Goal: Task Accomplishment & Management: Use online tool/utility

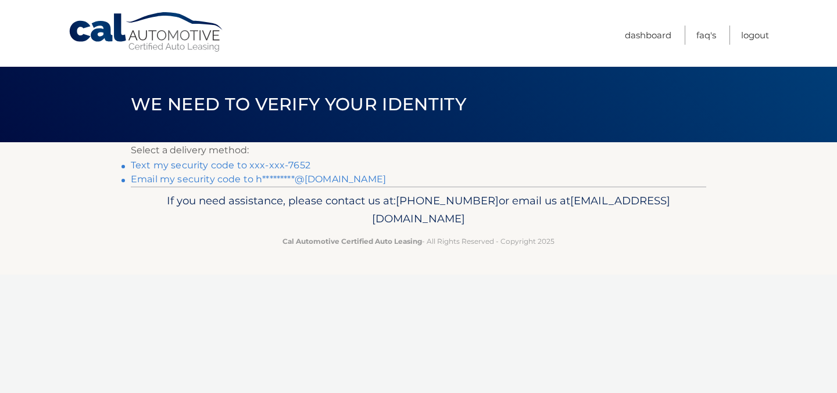
click at [282, 164] on link "Text my security code to xxx-xxx-7652" at bounding box center [221, 165] width 180 height 11
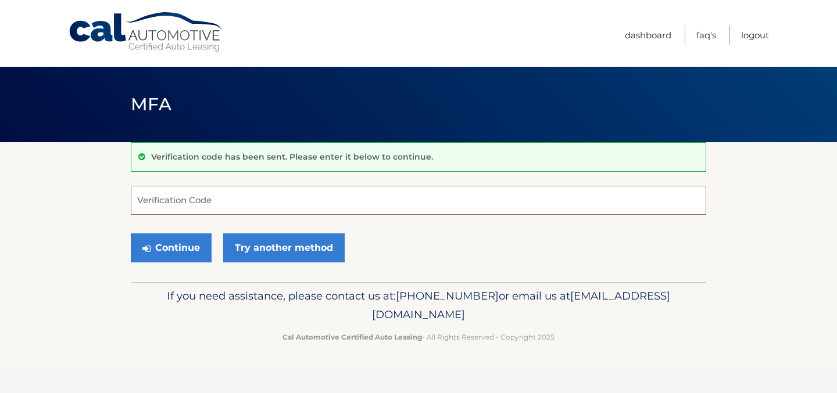
click at [264, 202] on input "Verification Code" at bounding box center [418, 200] width 575 height 29
type input "462559"
click at [188, 244] on button "Continue" at bounding box center [171, 248] width 81 height 29
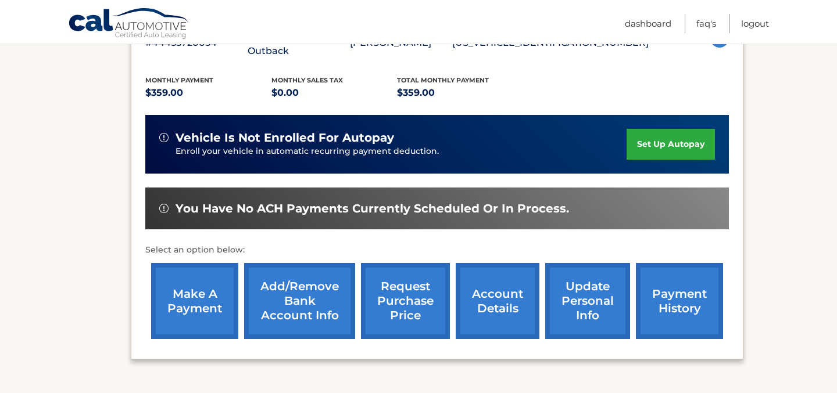
scroll to position [239, 0]
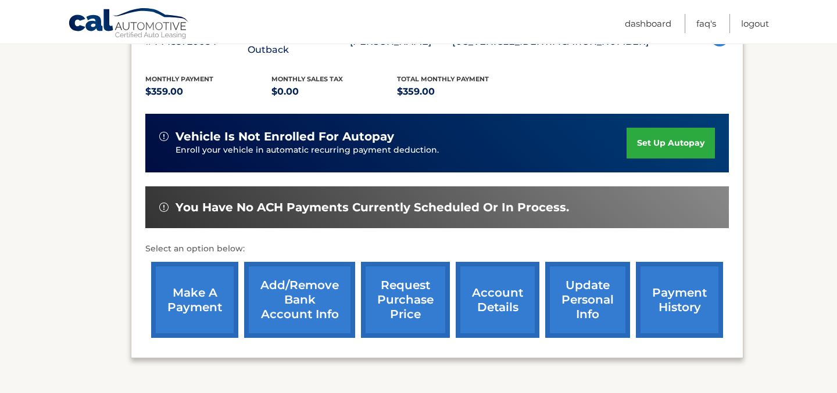
click at [201, 292] on link "make a payment" at bounding box center [194, 300] width 87 height 76
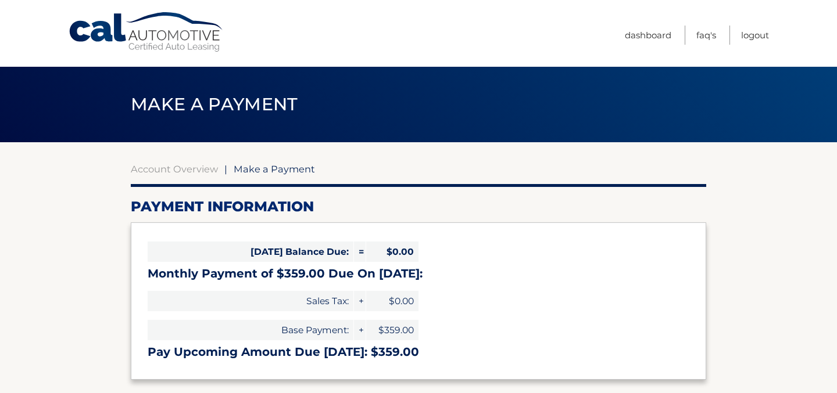
select select "ZTFiMDUyNmQtMDFjZi00MWRhLWI5N2MtZjU5NzU5ZTExZjYz"
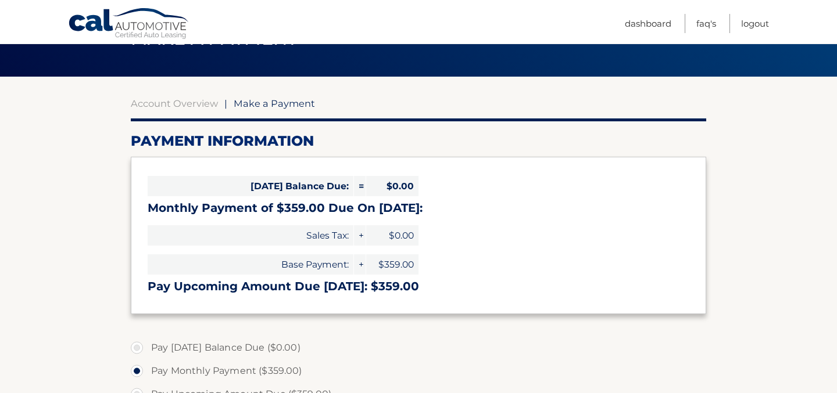
scroll to position [68, 0]
